Goal: Use online tool/utility

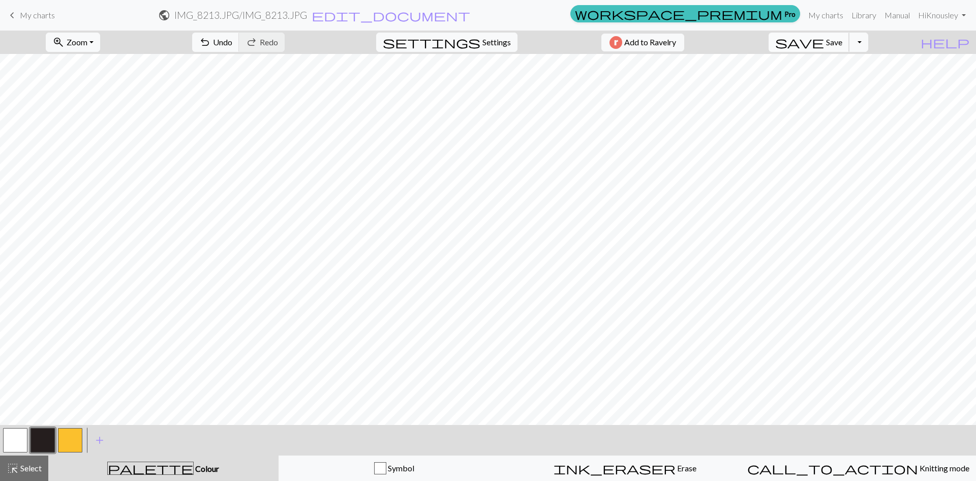
click at [843, 44] on span "Save" at bounding box center [834, 42] width 16 height 10
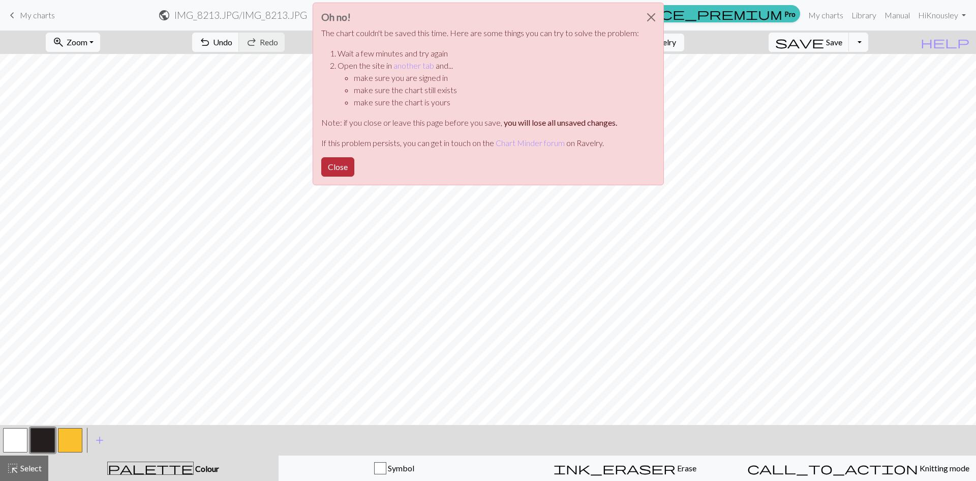
click at [340, 159] on button "Close" at bounding box center [337, 166] width 33 height 19
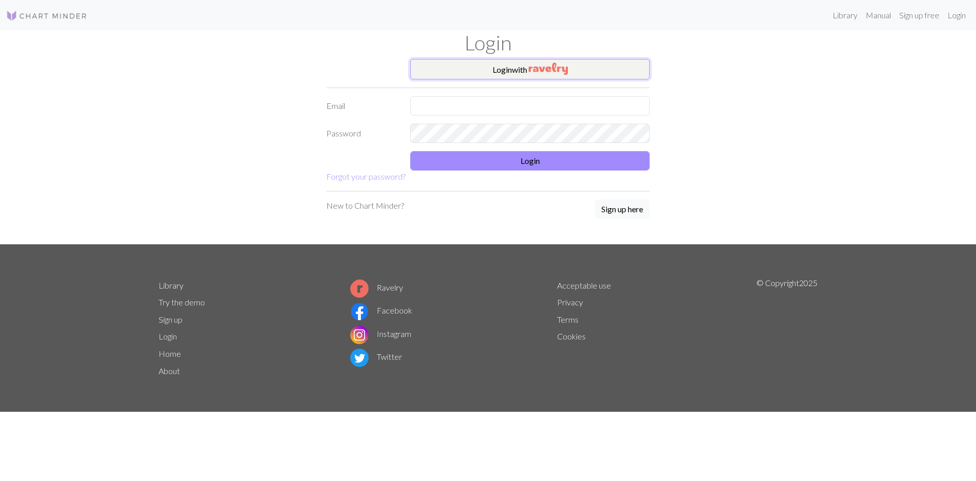
click at [499, 68] on button "Login with" at bounding box center [530, 69] width 240 height 20
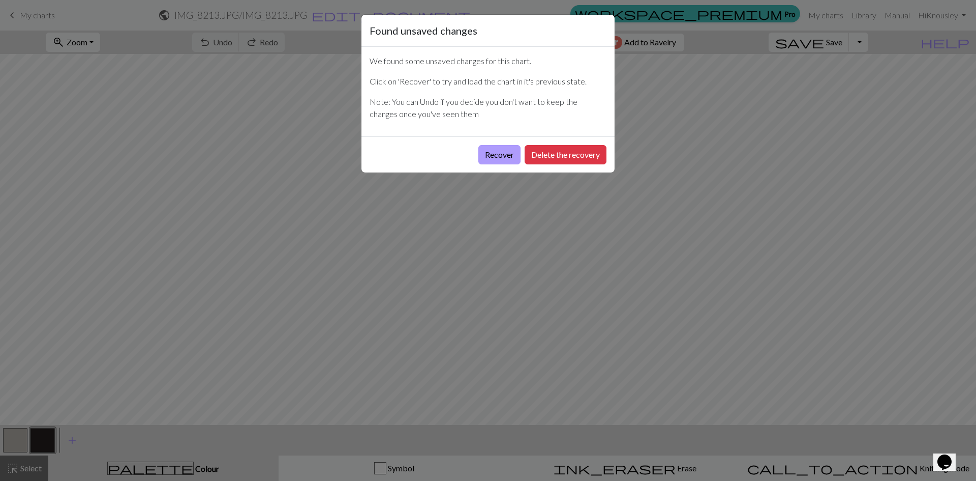
click at [509, 155] on button "Recover" at bounding box center [500, 154] width 42 height 19
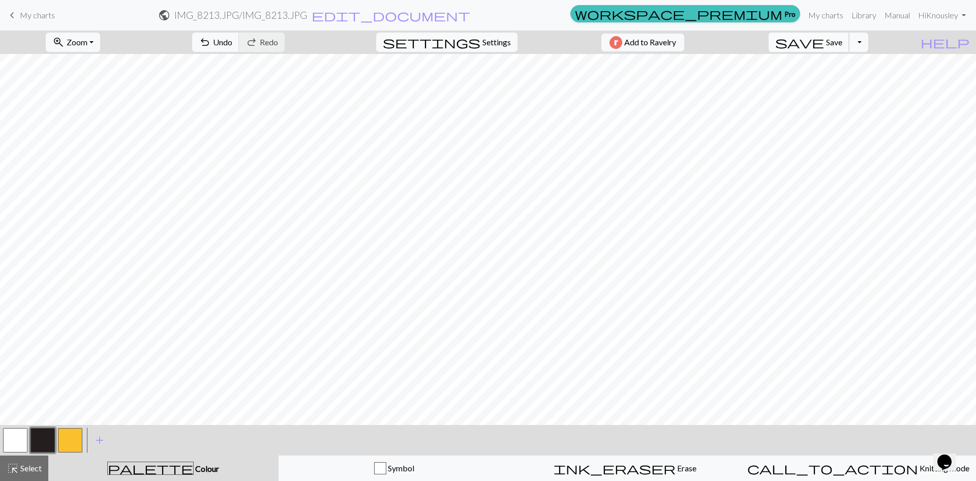
click at [824, 40] on span "save" at bounding box center [800, 42] width 49 height 14
